Goal: Transaction & Acquisition: Book appointment/travel/reservation

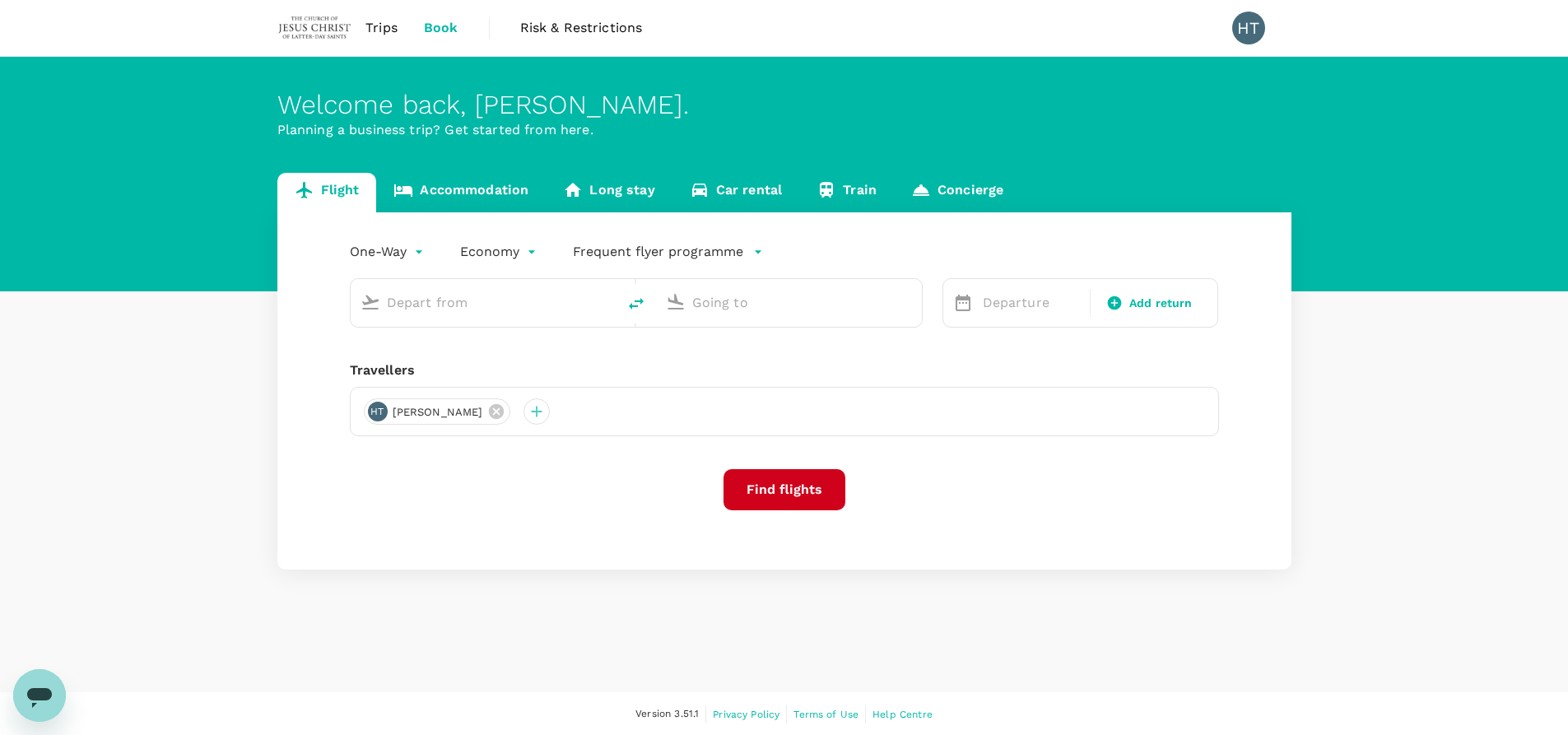
type input "roundtrip"
type input "Singapore Changi (SIN)"
type input "Suvarnabhumi Intl (BKK)"
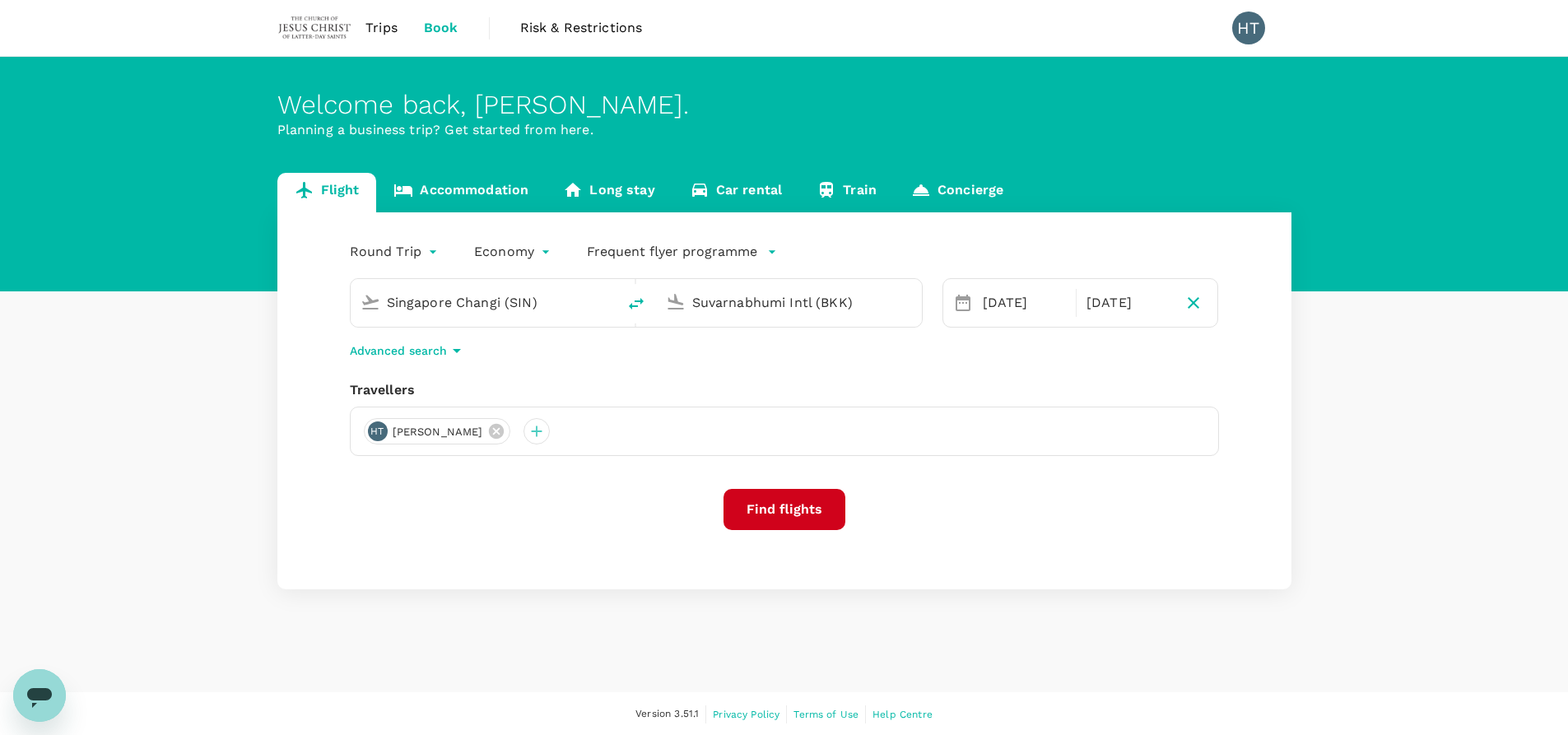
click at [366, 25] on span "Trips" at bounding box center [382, 28] width 32 height 20
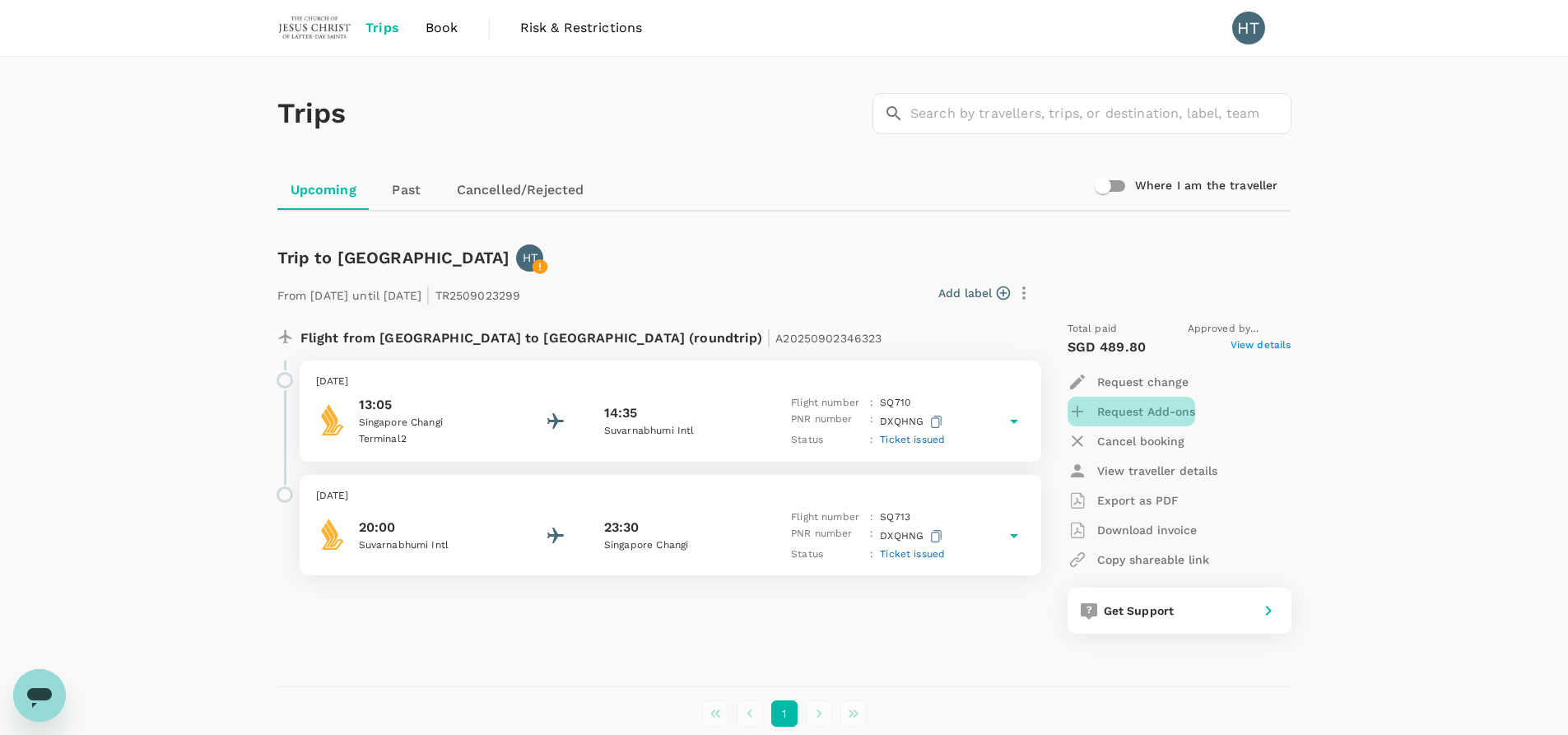
click at [1139, 409] on p "Request Add-ons" at bounding box center [1145, 411] width 98 height 16
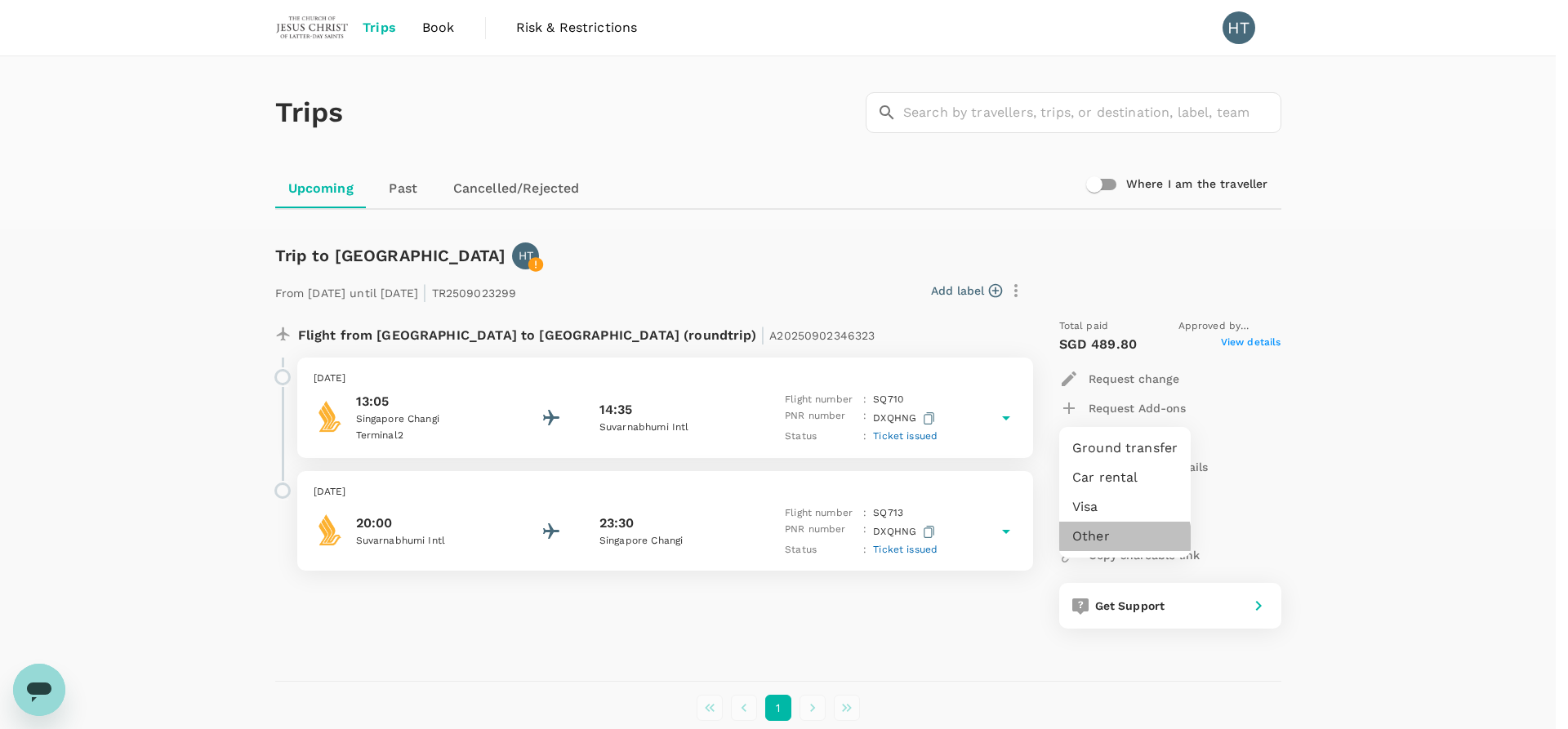
click at [1105, 542] on li "Other" at bounding box center [1124, 536] width 132 height 29
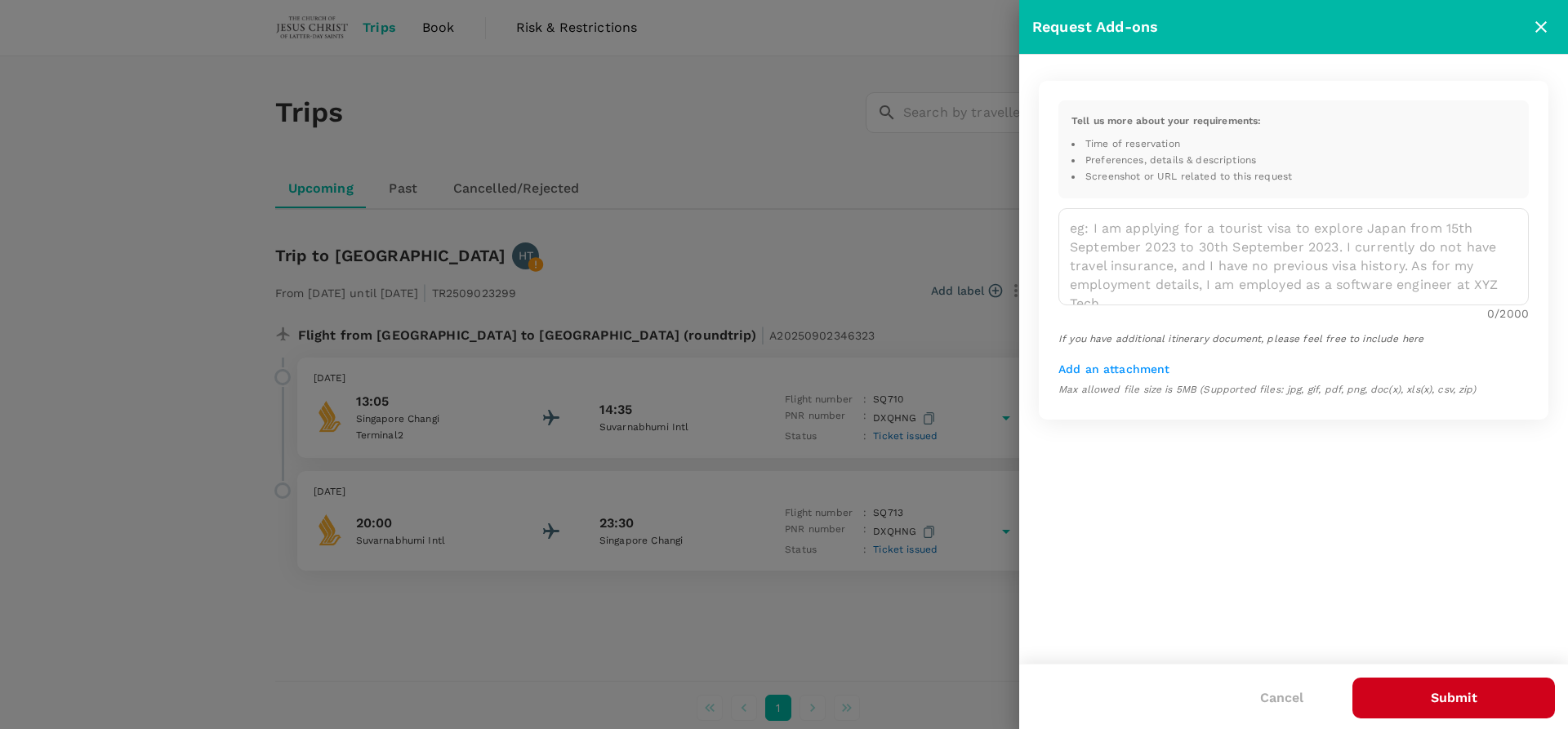
click at [1543, 21] on icon "close" at bounding box center [1541, 27] width 20 height 20
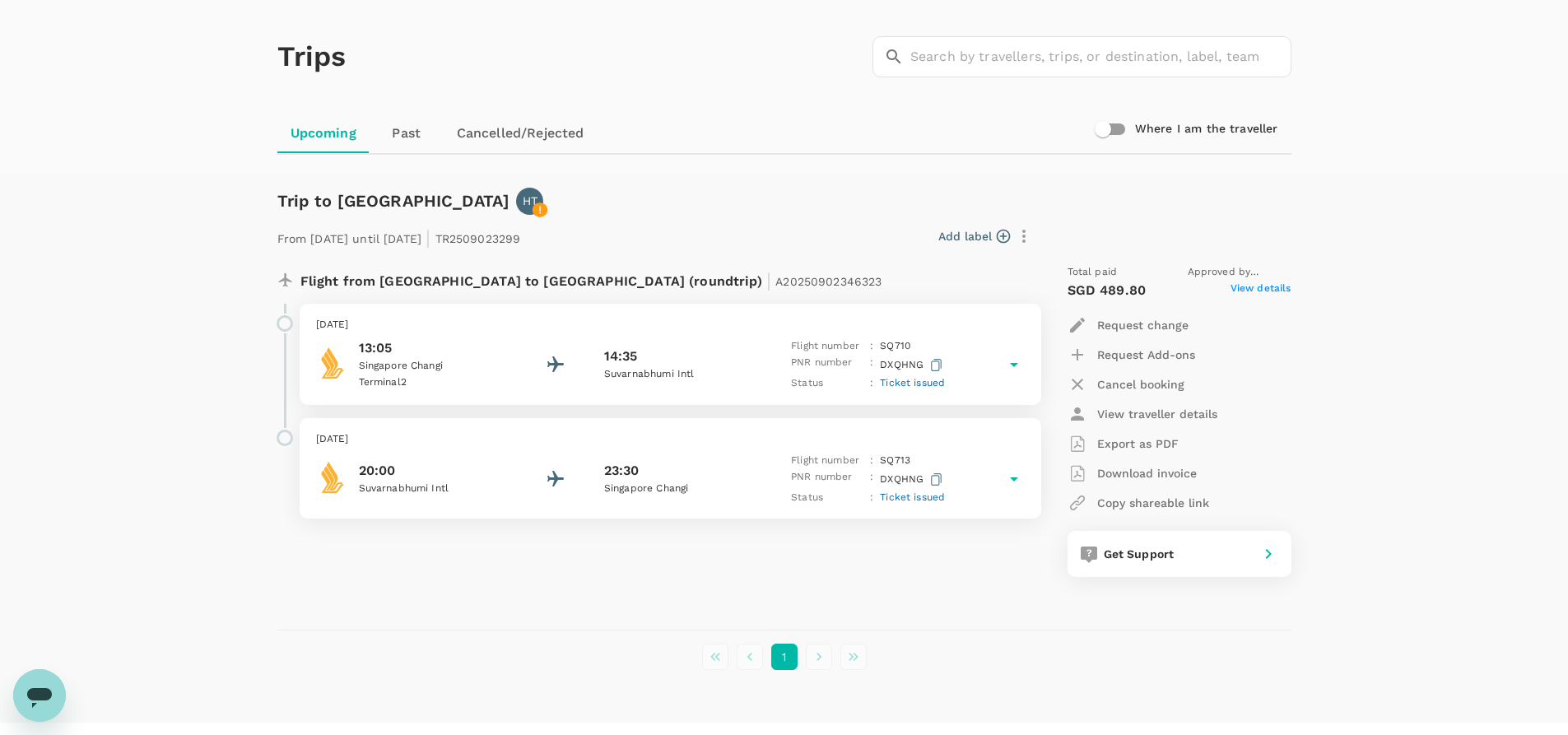
scroll to position [82, 0]
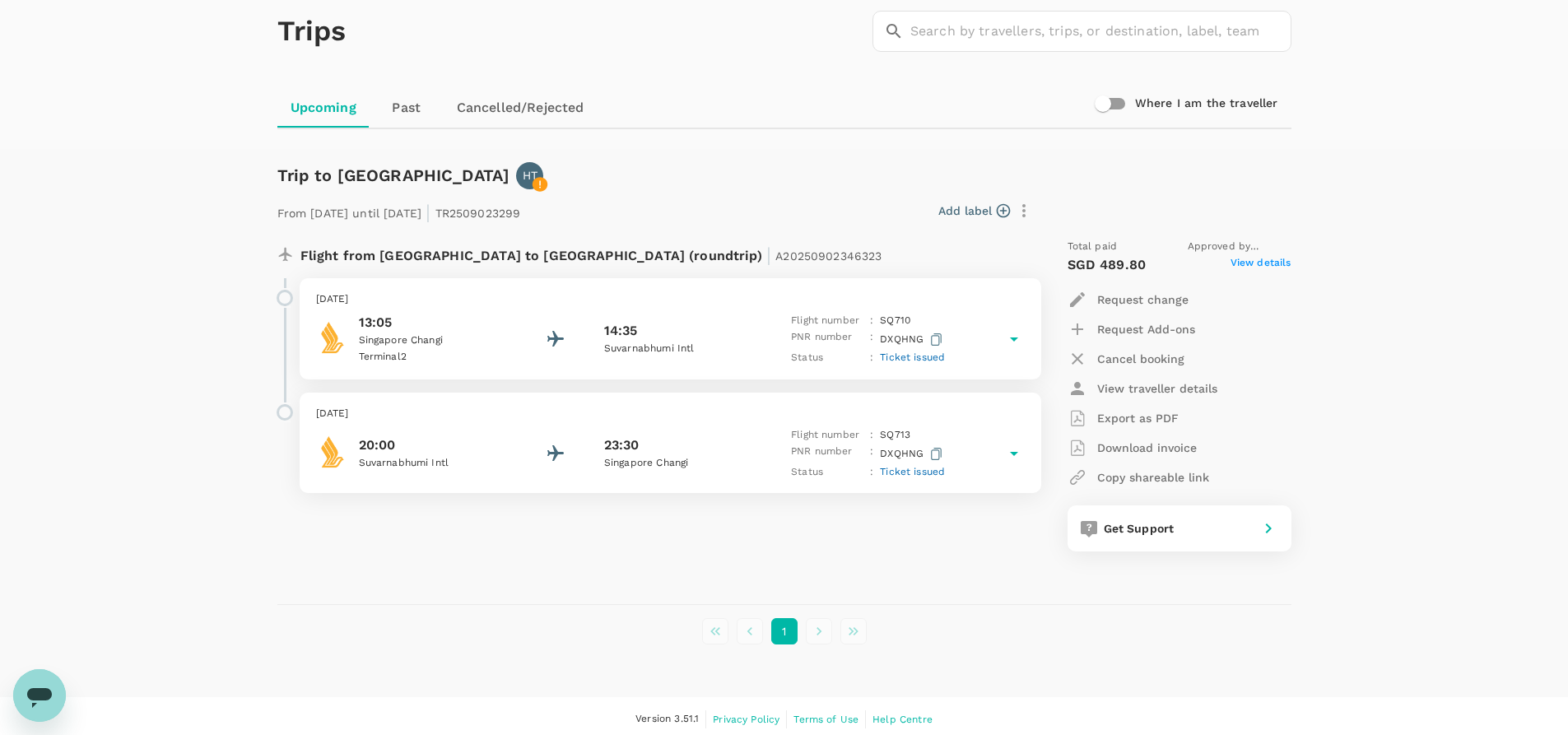
click at [493, 314] on p "13:05" at bounding box center [432, 323] width 148 height 20
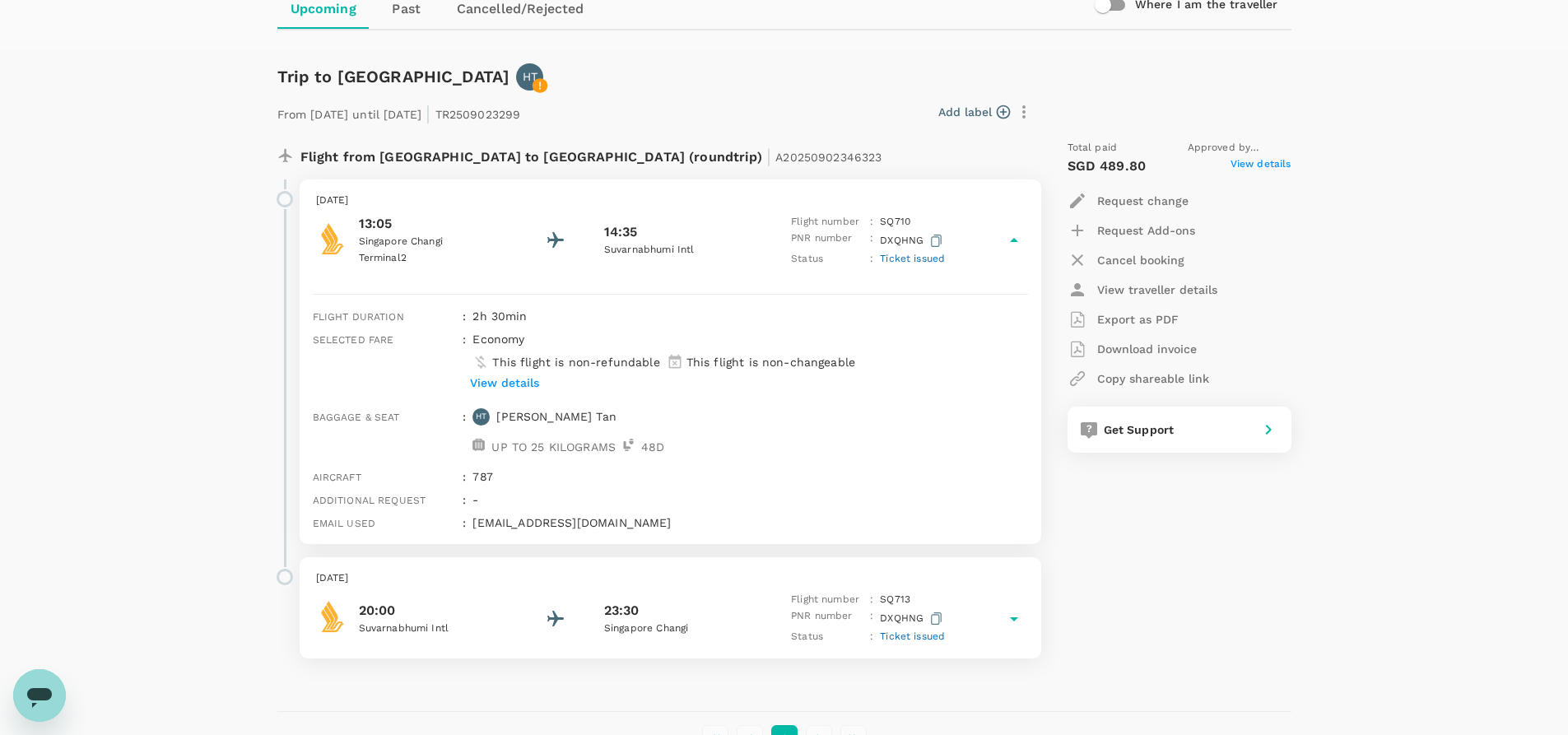
scroll to position [48, 0]
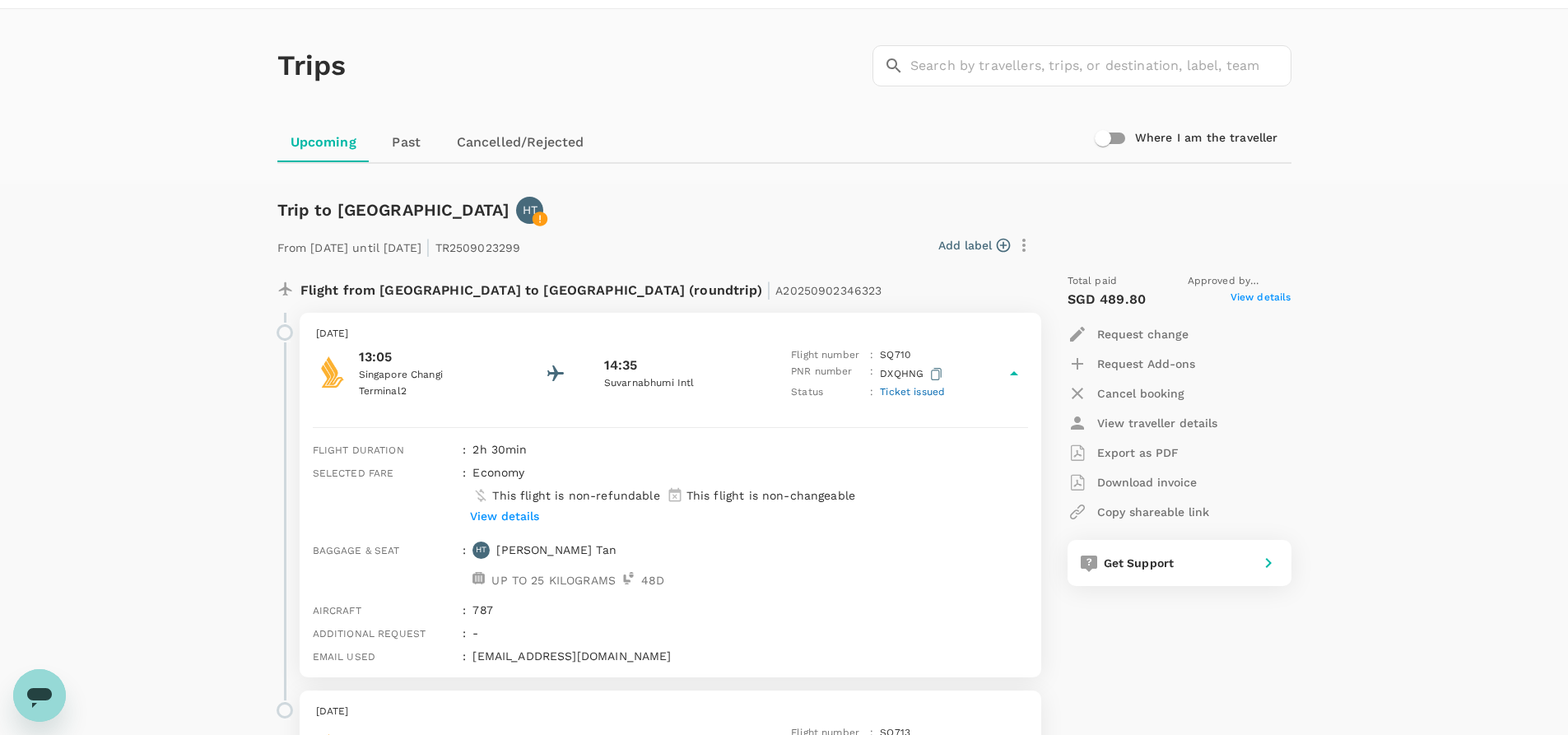
click at [1266, 296] on span "View details" at bounding box center [1261, 300] width 61 height 20
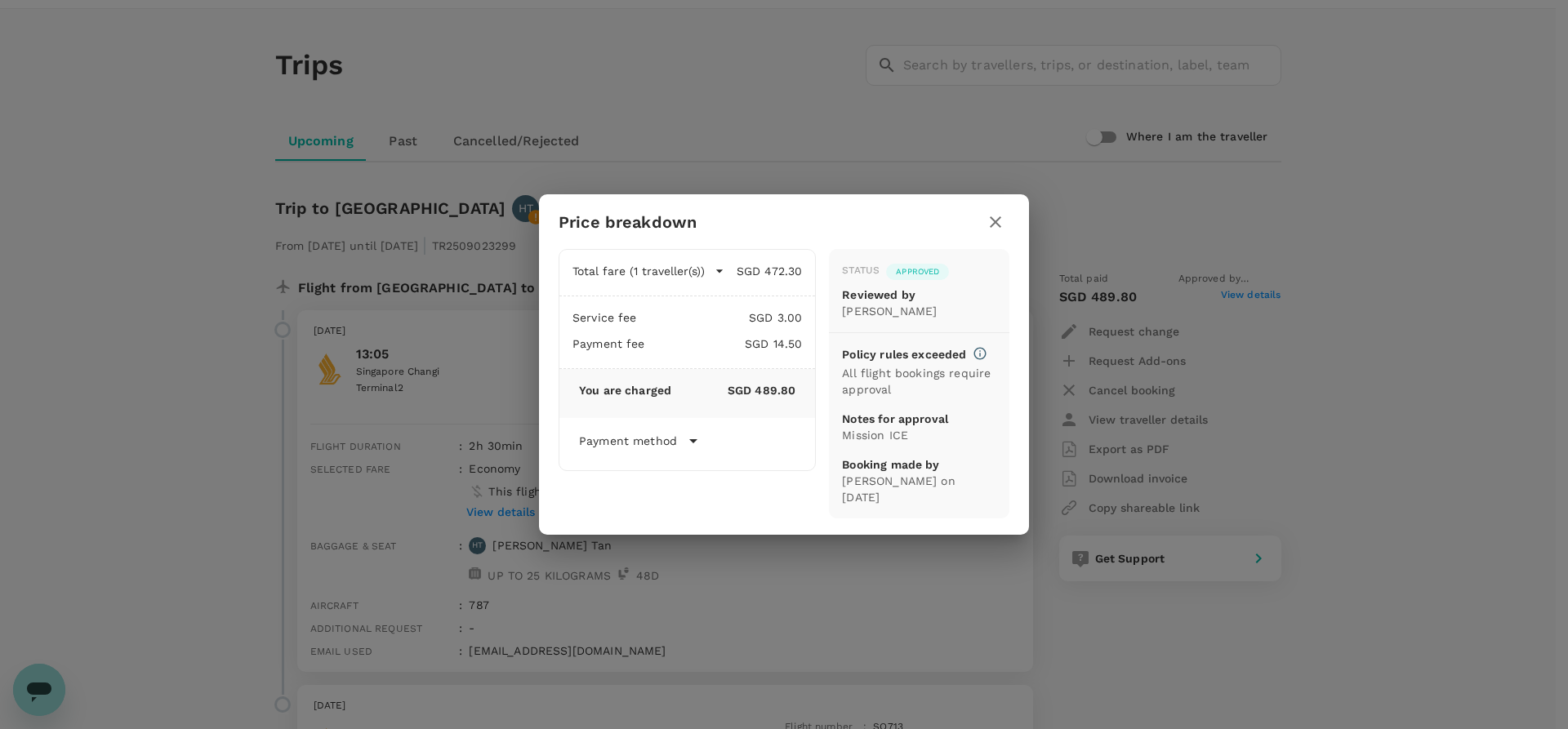
click at [993, 221] on icon "button" at bounding box center [995, 222] width 11 height 11
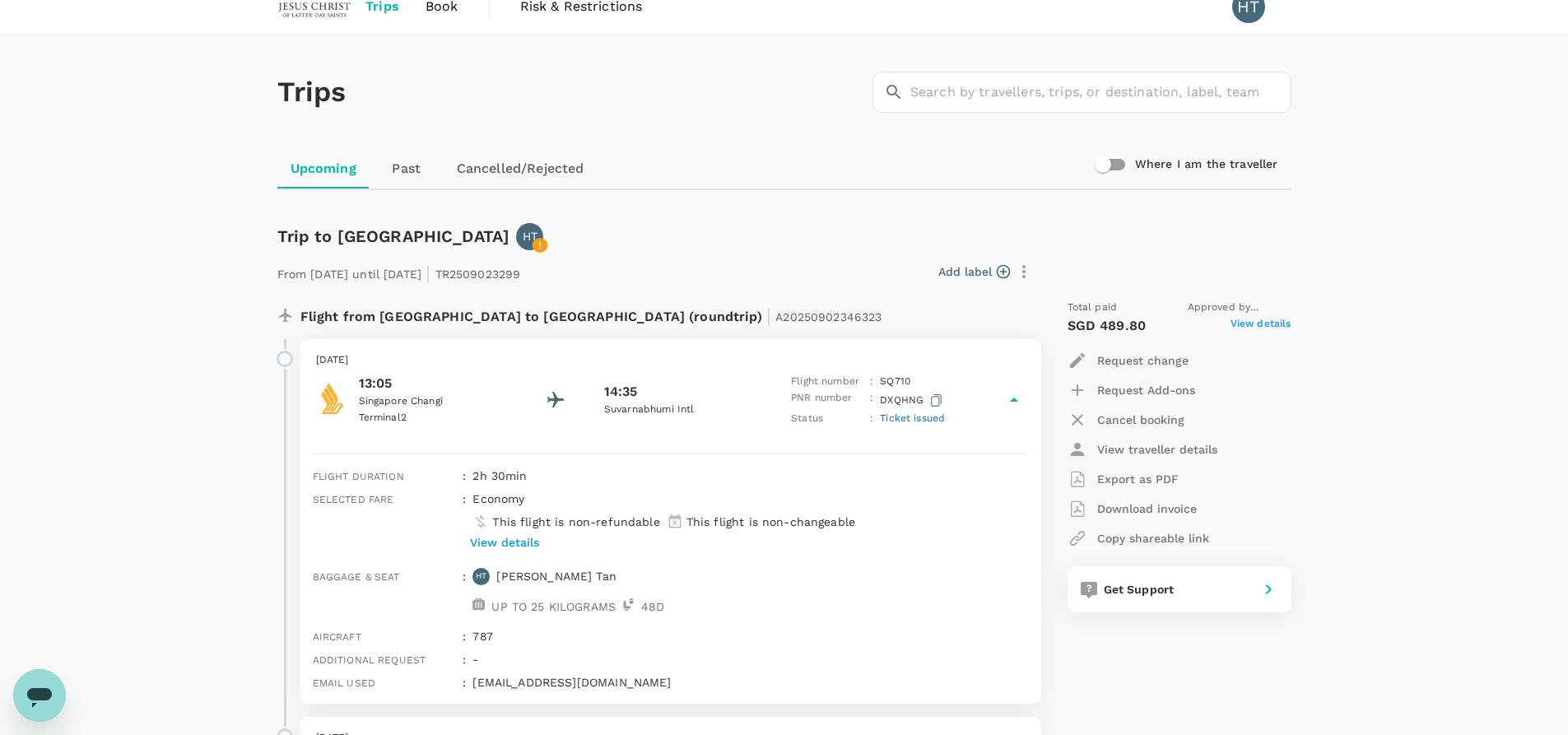
scroll to position [0, 0]
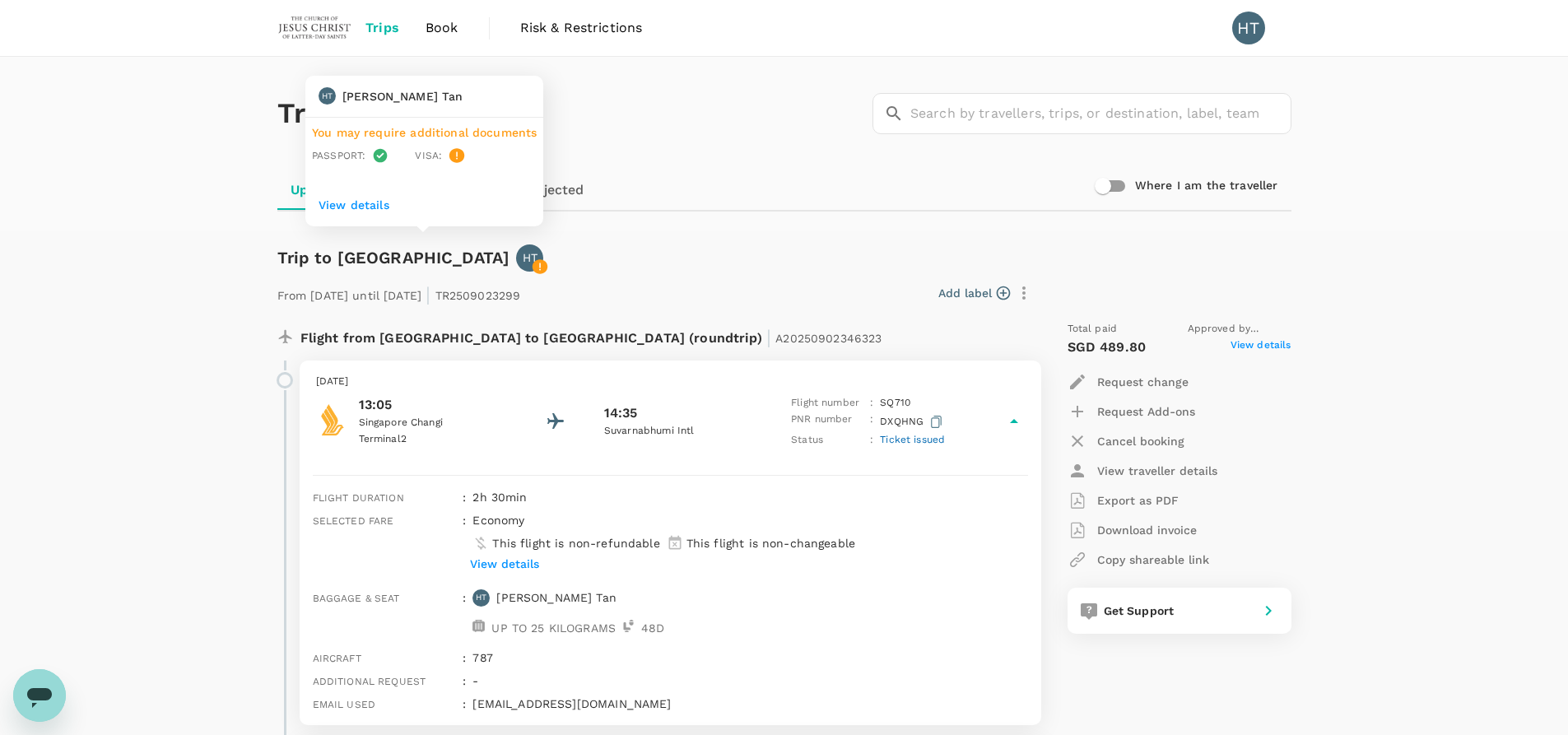
click at [533, 264] on icon at bounding box center [540, 267] width 15 height 15
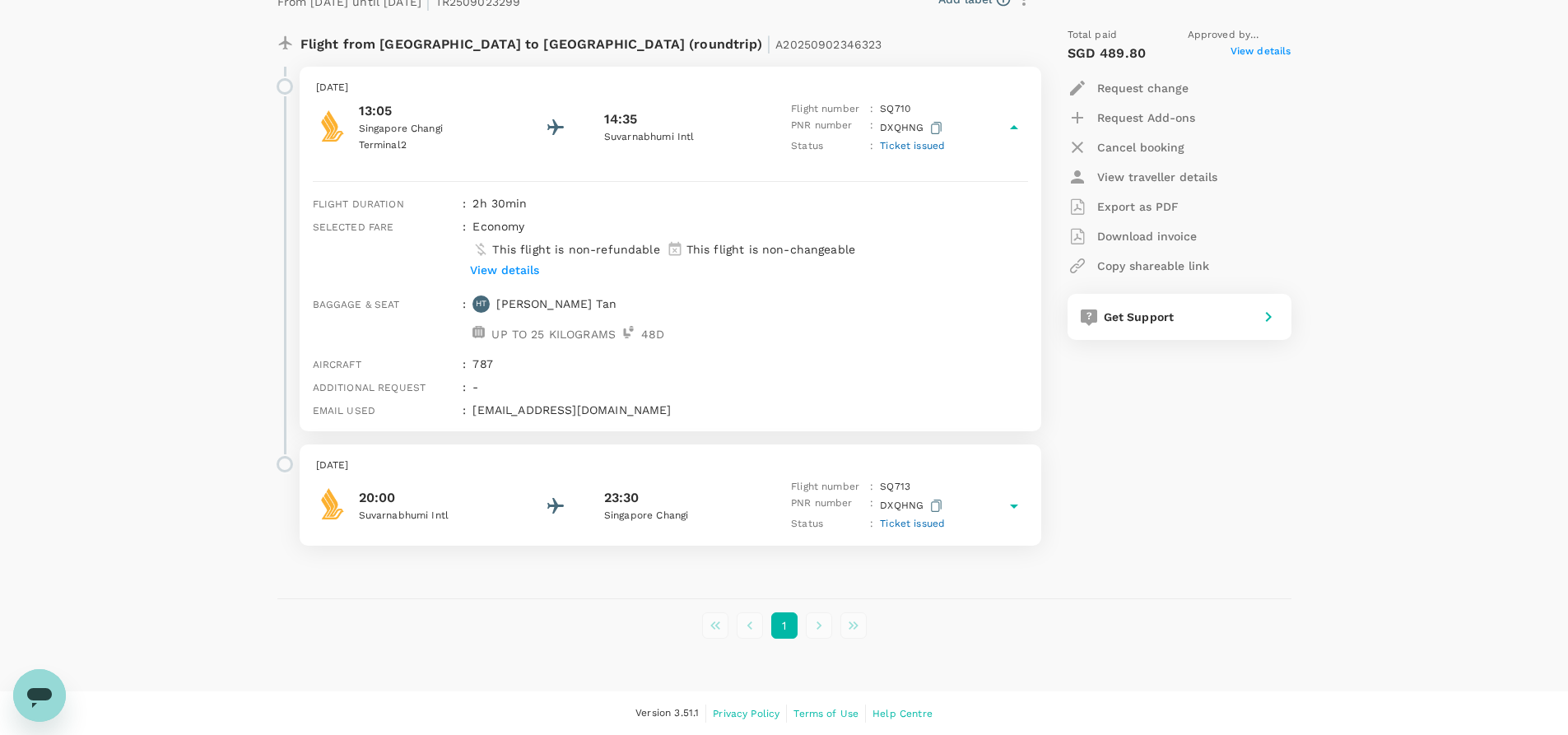
scroll to position [295, 0]
click at [1179, 322] on div "Get Support" at bounding box center [1174, 313] width 155 height 23
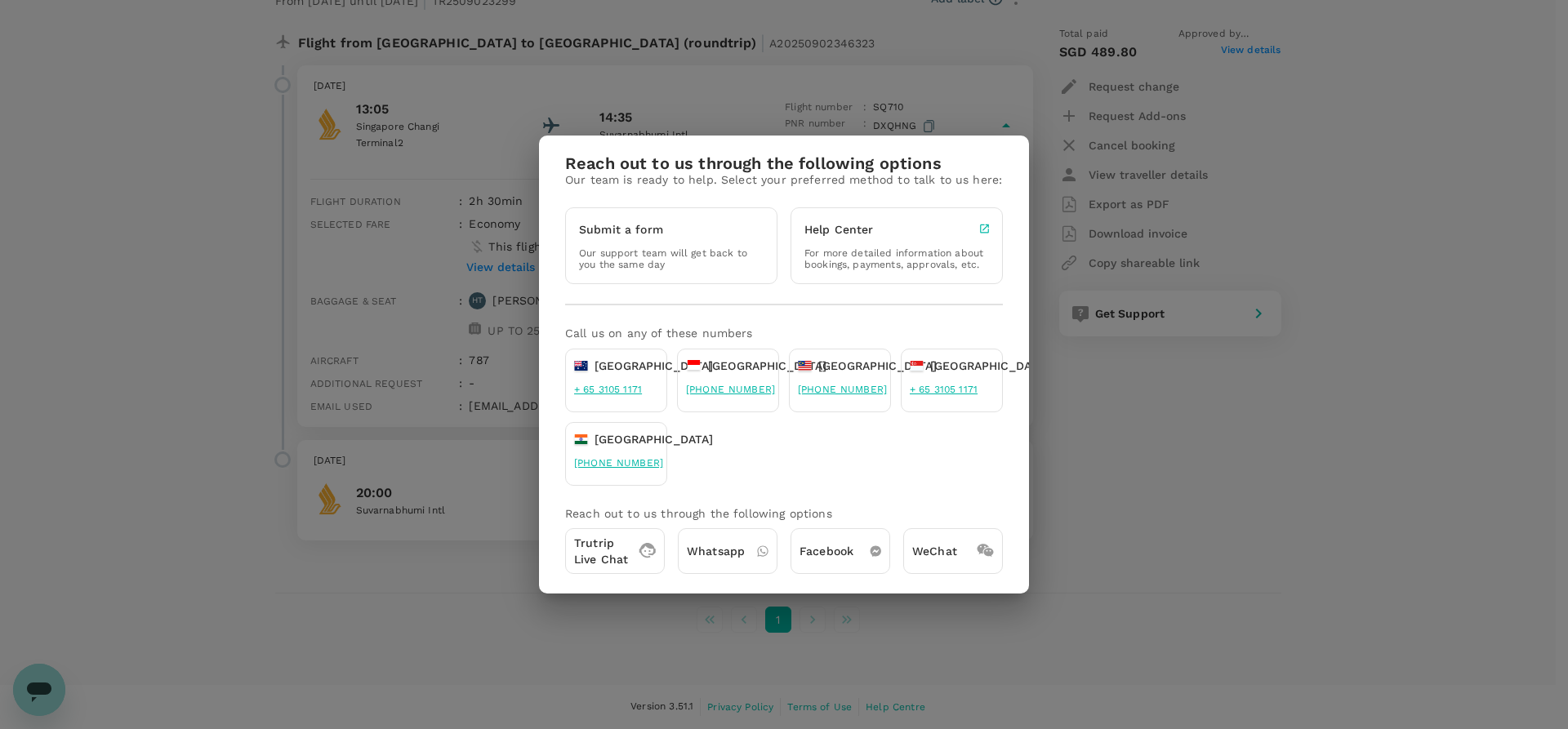
click at [1174, 382] on div "Reach out to us through the following options Our team is ready to help. Select…" at bounding box center [784, 364] width 1568 height 729
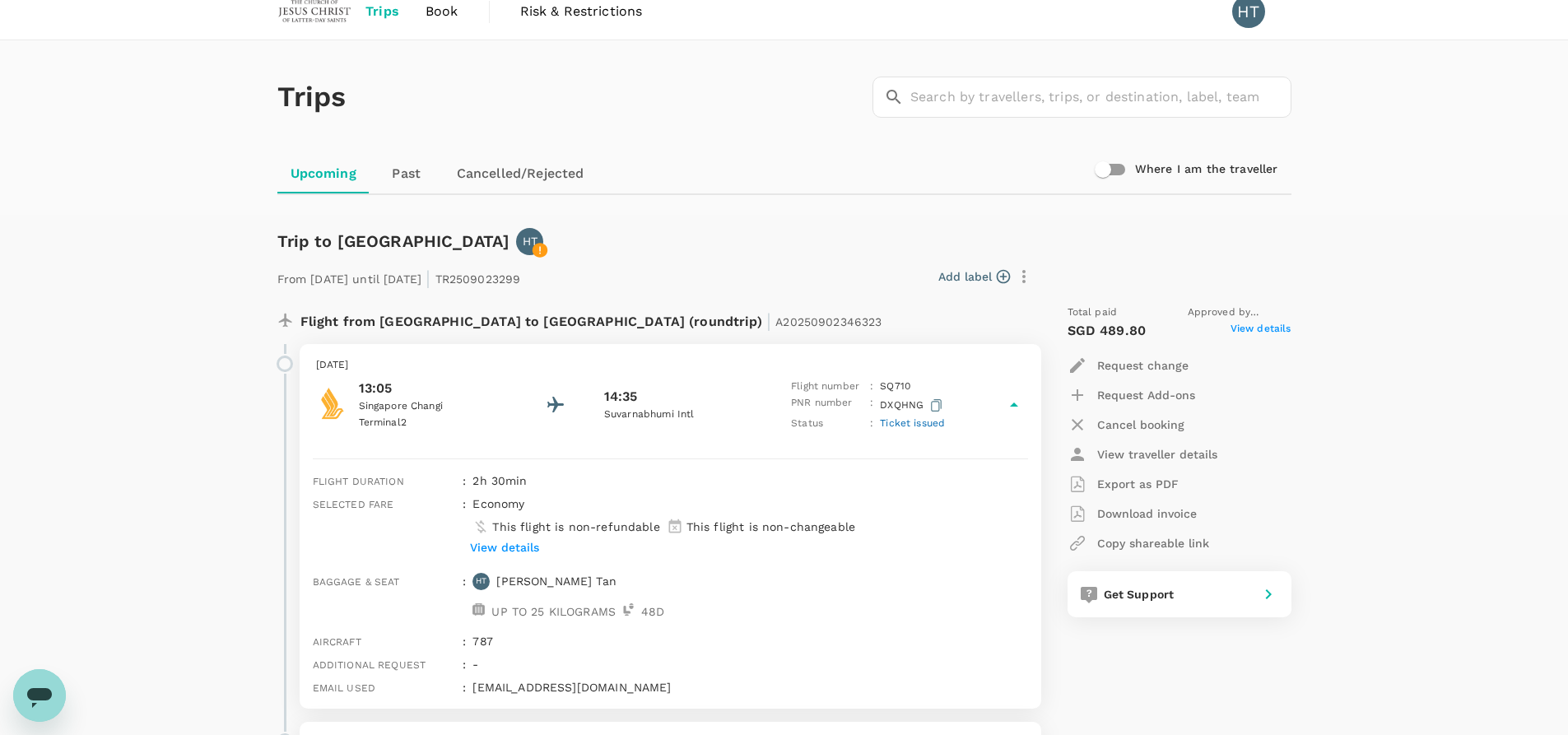
scroll to position [0, 0]
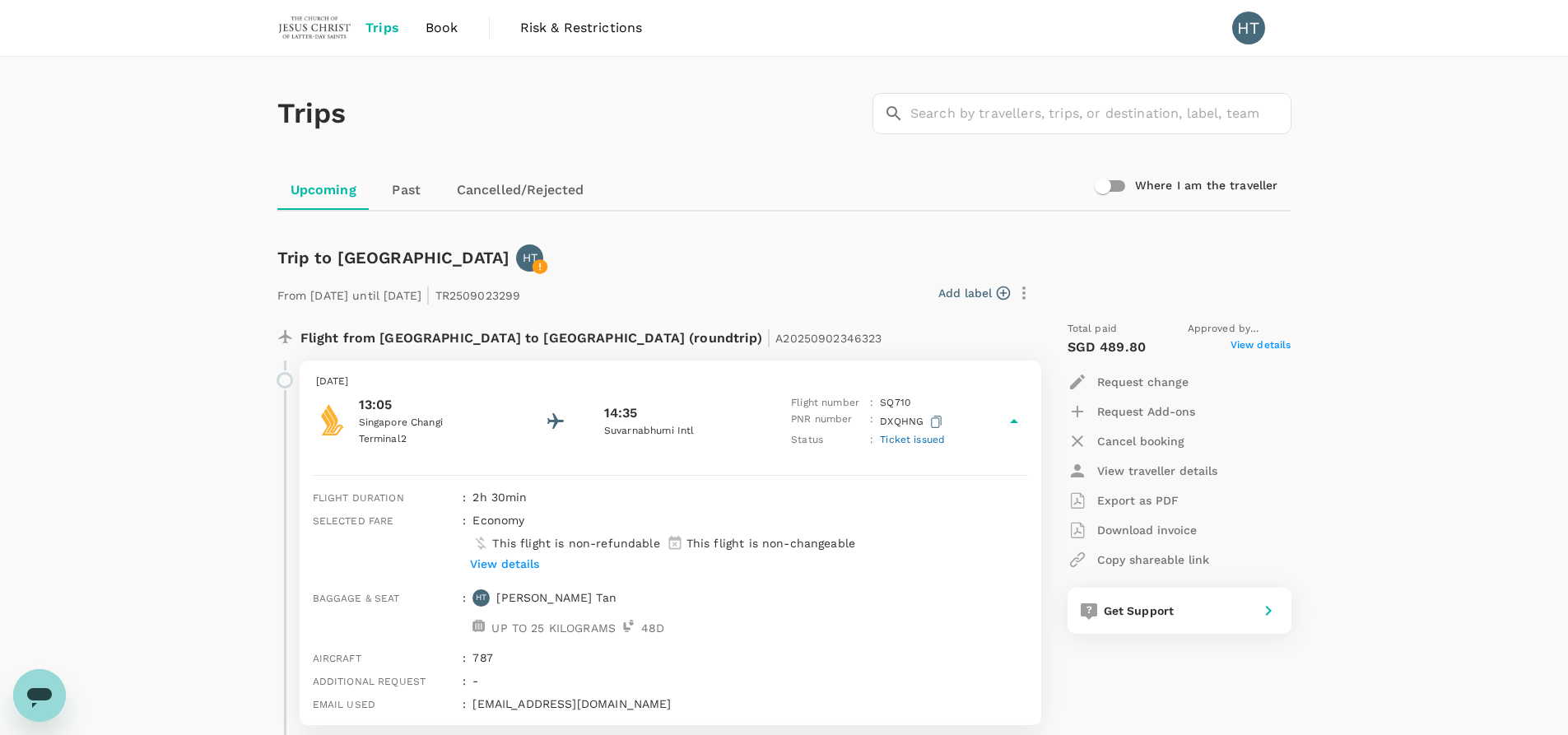
click at [432, 28] on span "Book" at bounding box center [442, 28] width 32 height 20
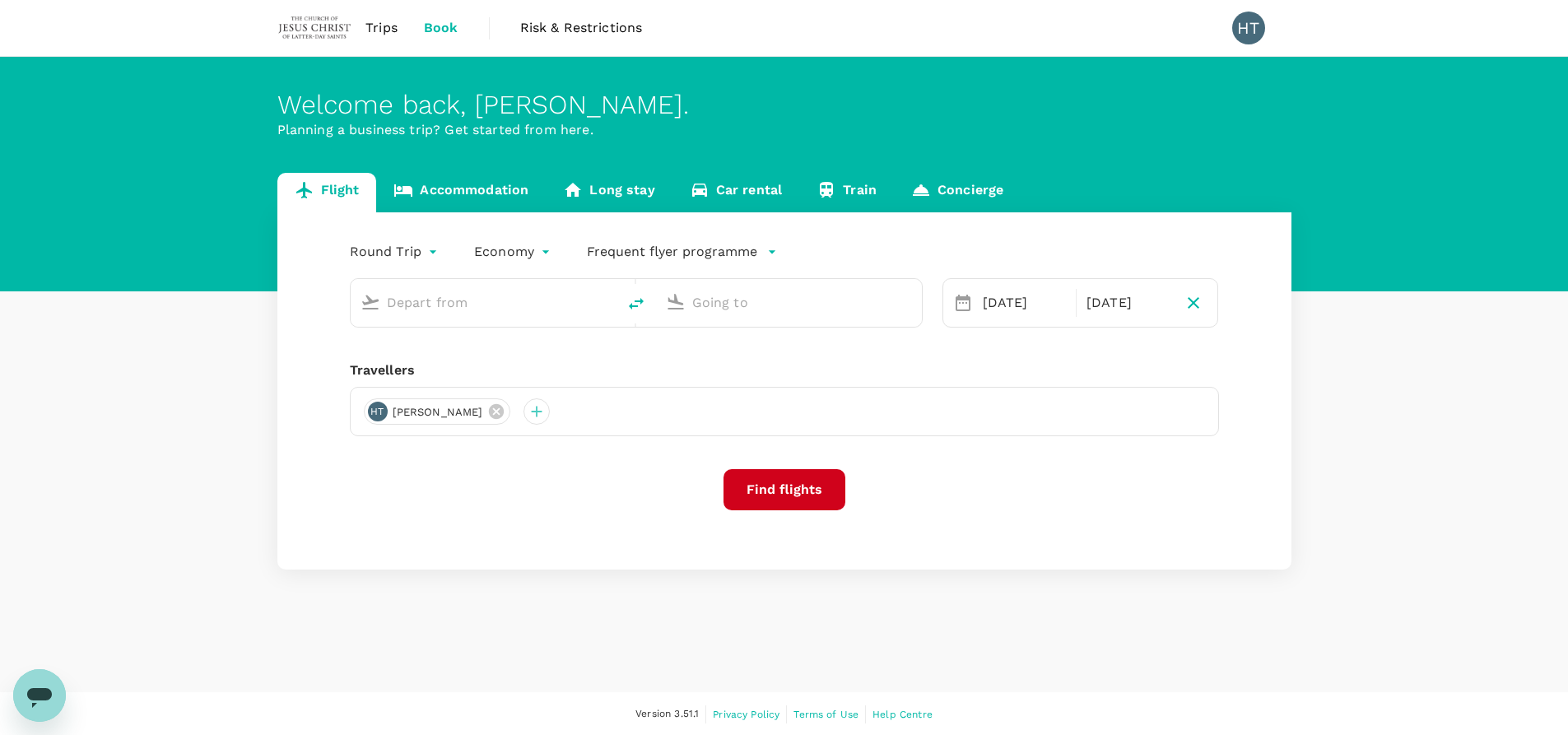
type input "Singapore Changi (SIN)"
type input "Suvarnabhumi Intl (BKK)"
type input "Singapore Changi (SIN)"
type input "Suvarnabhumi Intl (BKK)"
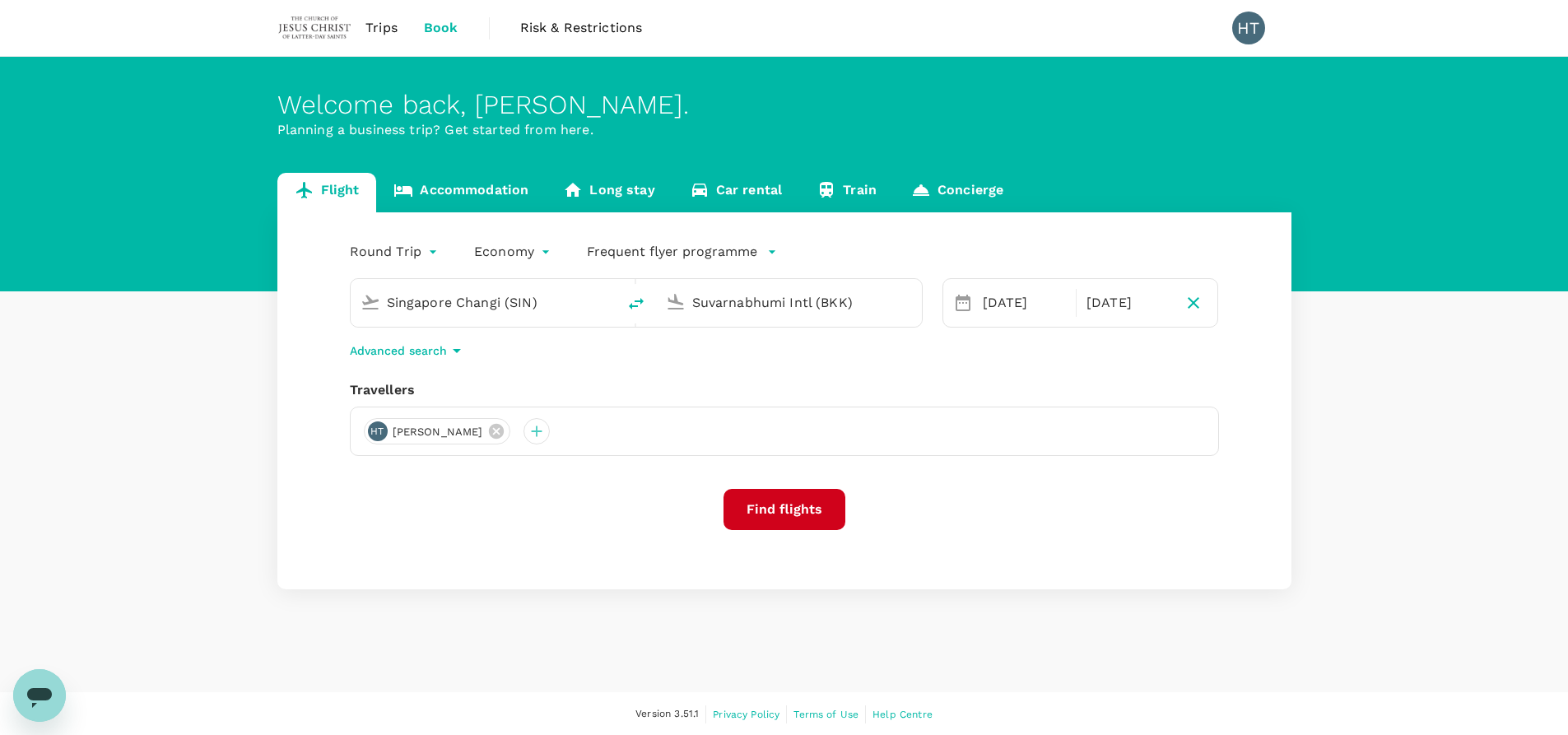
click at [965, 194] on link "Concierge" at bounding box center [956, 192] width 127 height 39
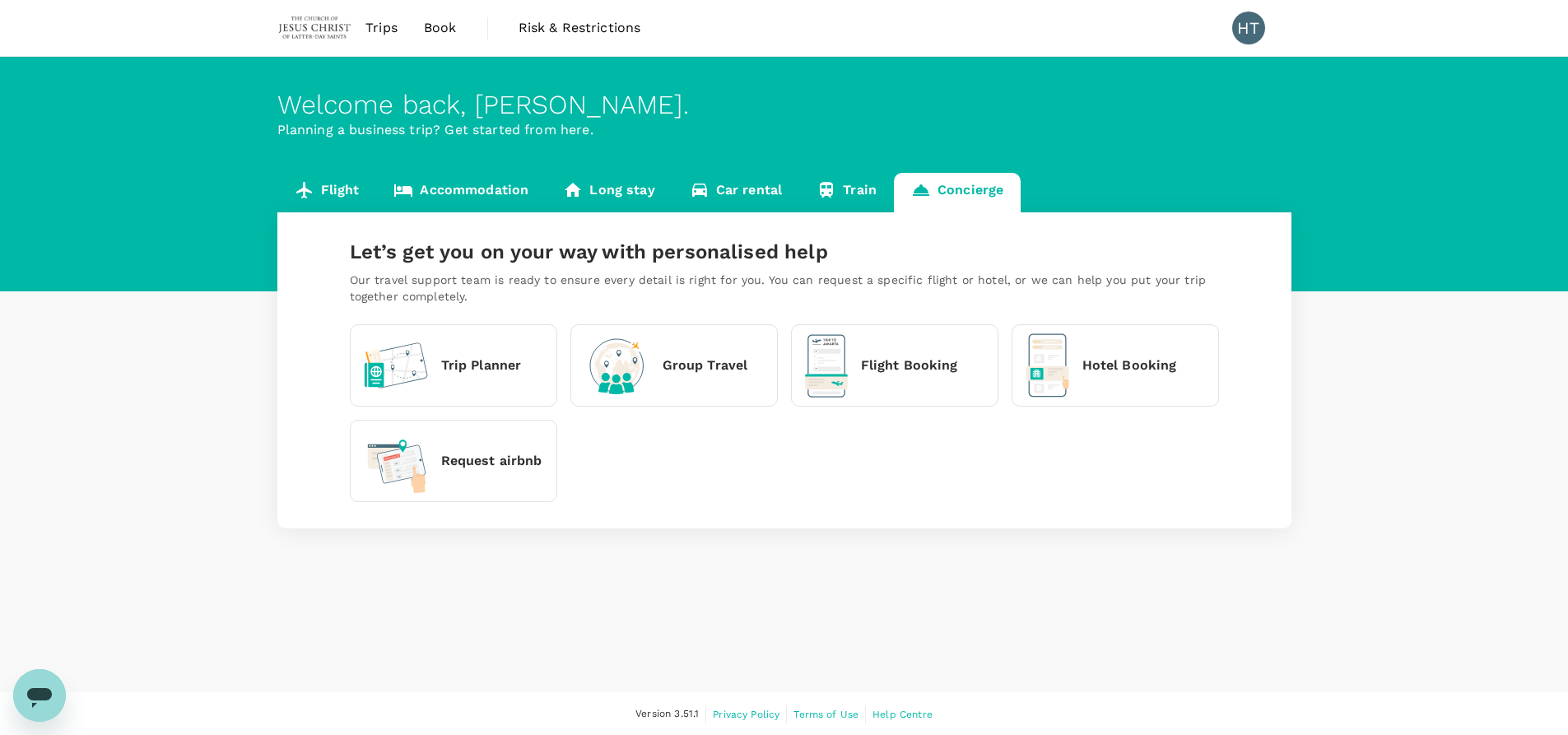
click at [320, 27] on img at bounding box center [315, 28] width 75 height 36
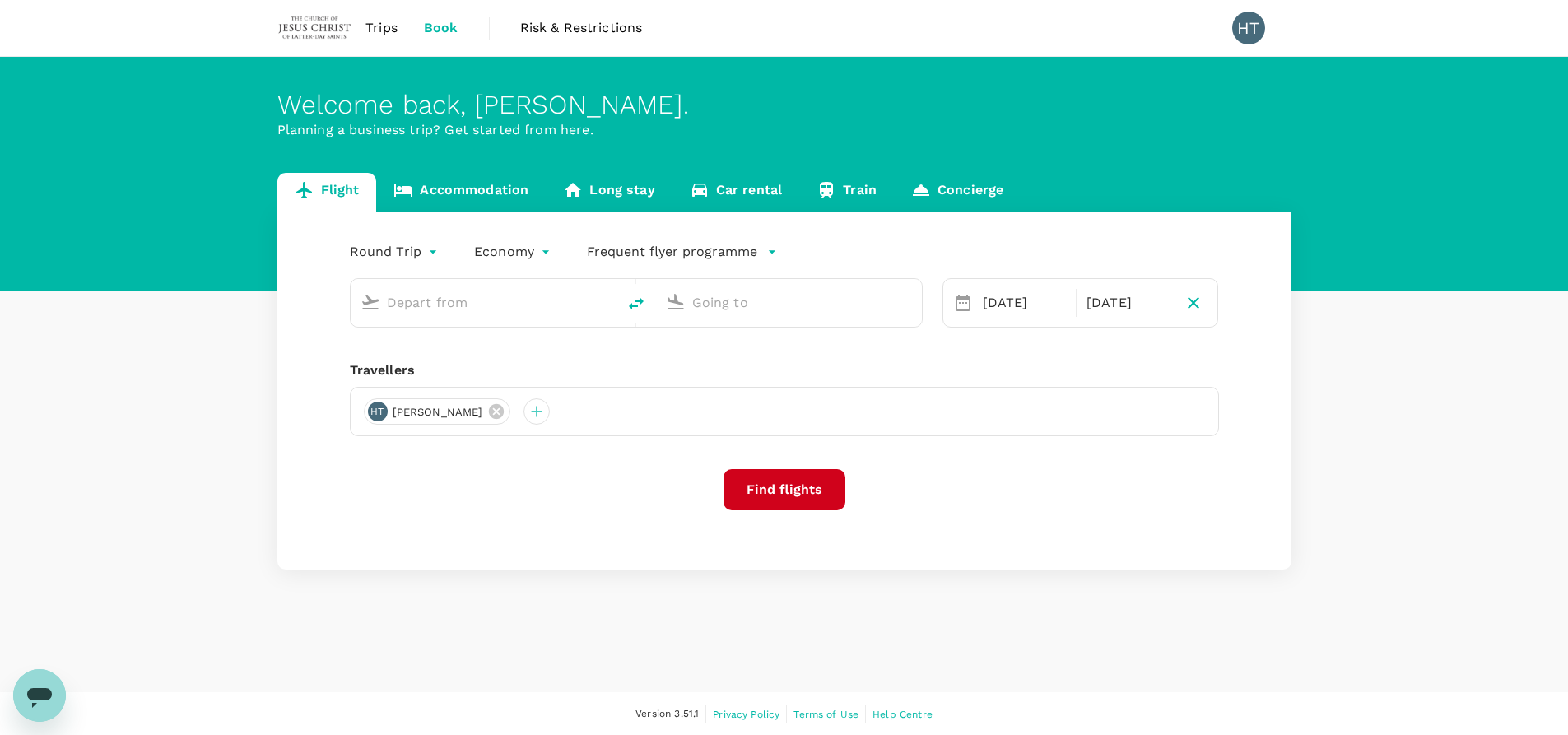
type input "Singapore Changi (SIN)"
type input "Suvarnabhumi Intl (BKK)"
type input "Singapore Changi (SIN)"
type input "Suvarnabhumi Intl (BKK)"
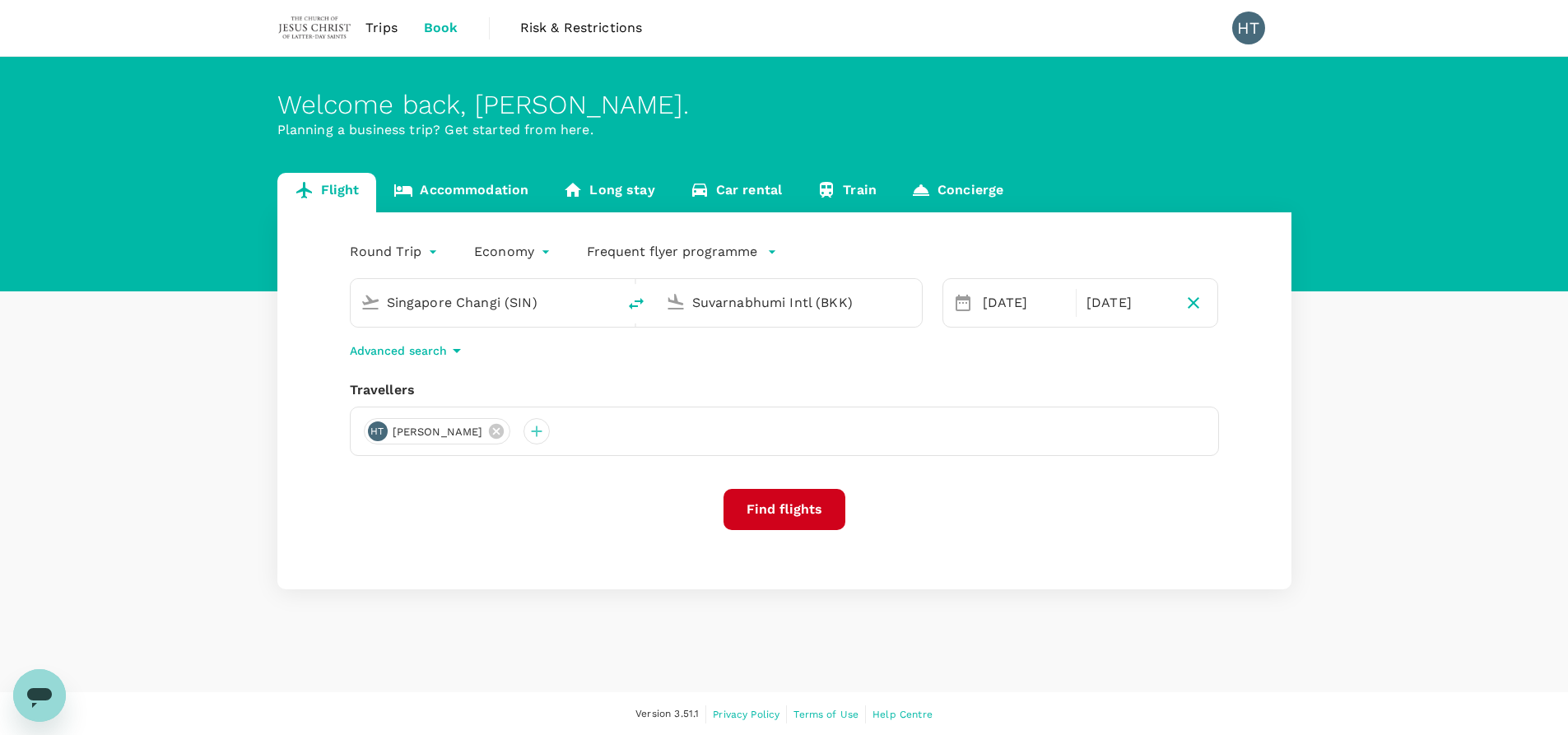
click at [380, 21] on span "Trips" at bounding box center [382, 28] width 32 height 20
